Goal: Find specific page/section: Find specific page/section

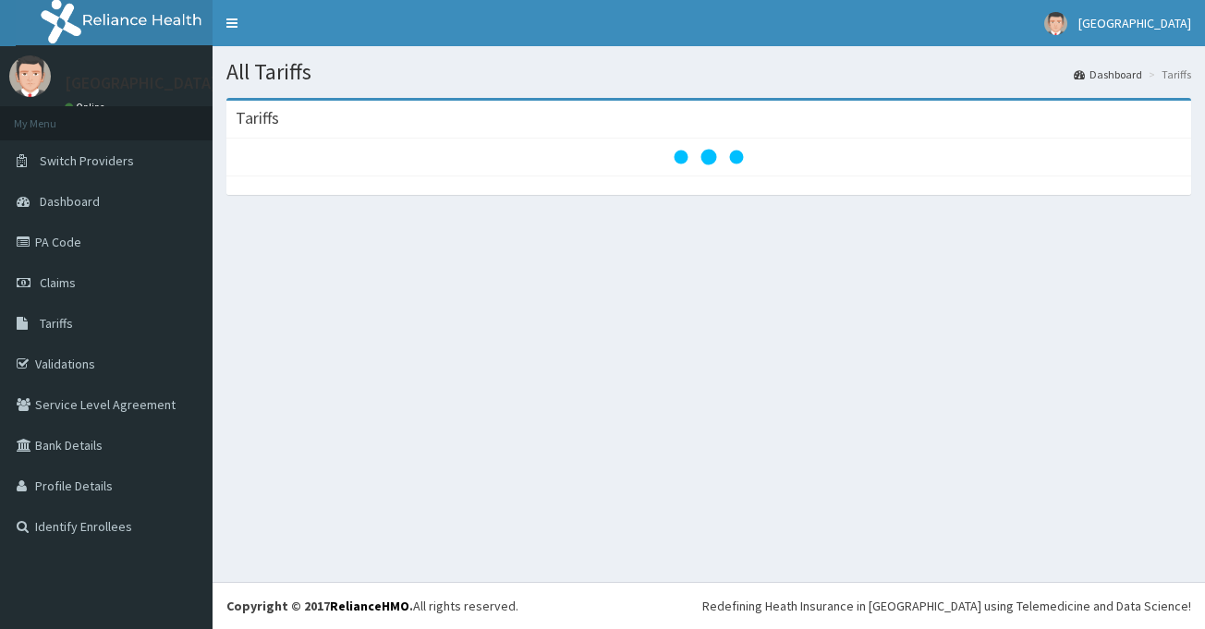
click at [348, 147] on div at bounding box center [708, 157] width 964 height 37
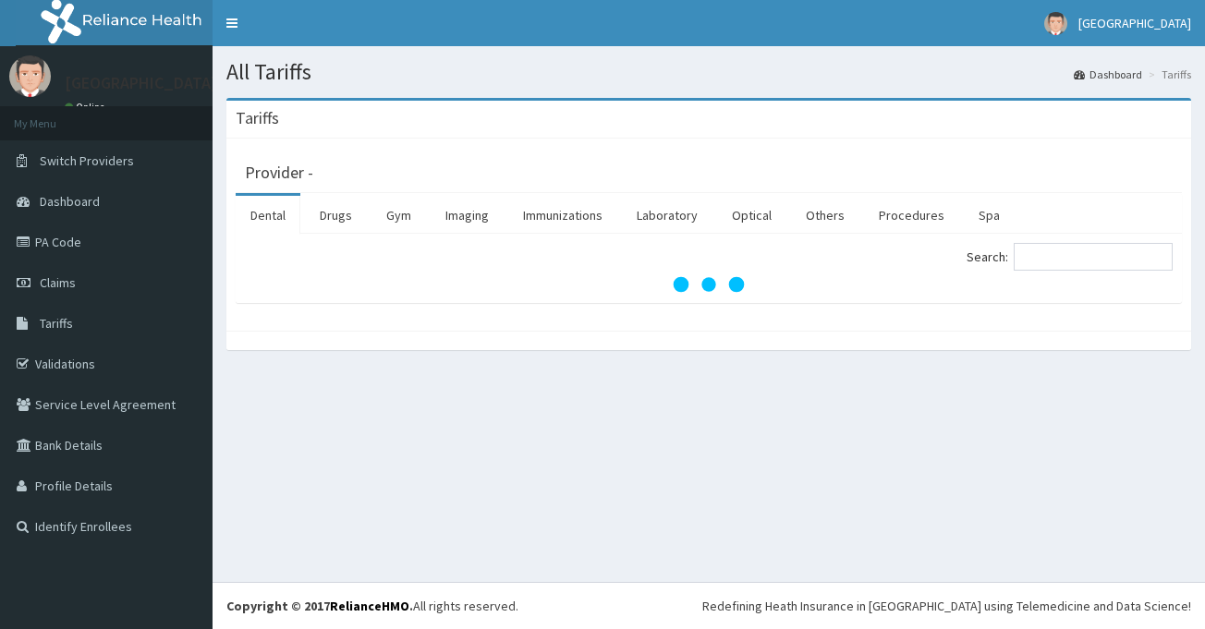
drag, startPoint x: 182, startPoint y: 61, endPoint x: 405, endPoint y: 318, distance: 339.9
click at [405, 318] on div "Provider - Dental Drugs Gym Imaging Immunizations Laboratory Optical Others Pro…" at bounding box center [708, 235] width 964 height 192
click at [312, 201] on link "Drugs" at bounding box center [336, 215] width 62 height 39
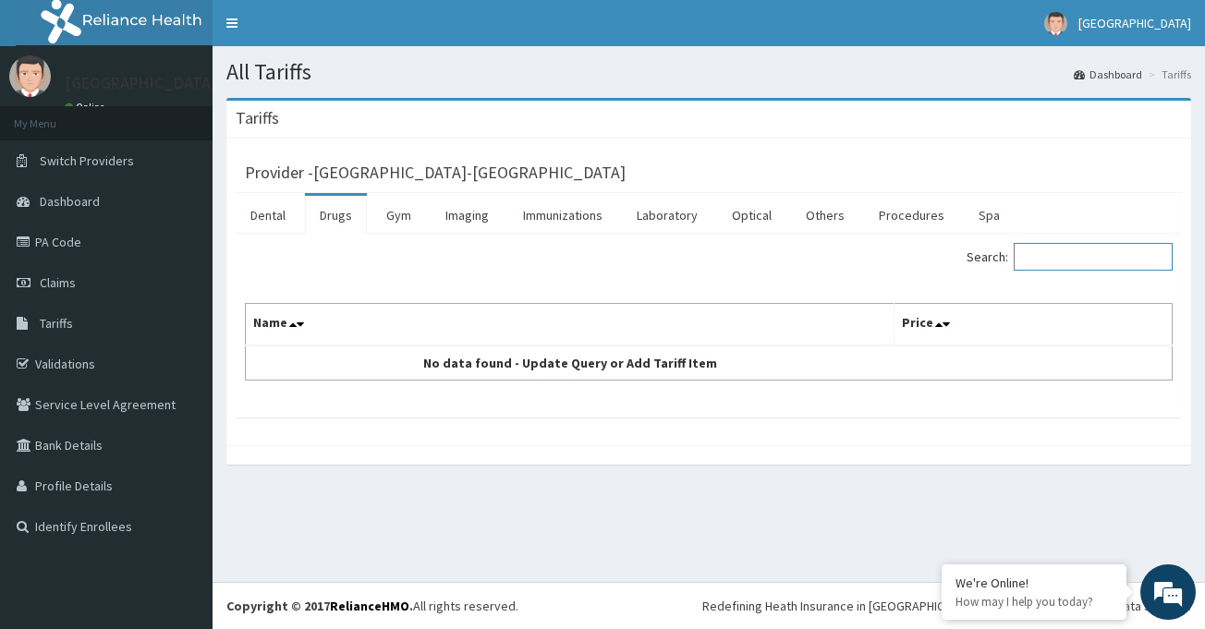
click at [1066, 262] on input "Search:" at bounding box center [1092, 257] width 159 height 28
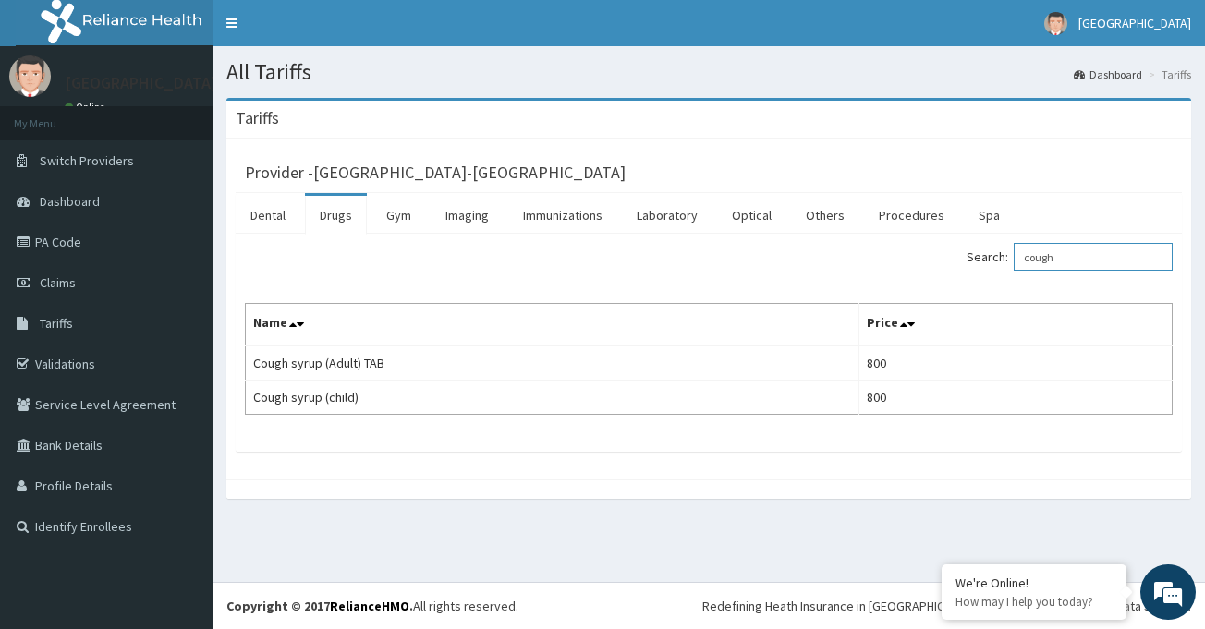
type input "cough"
